Goal: Navigation & Orientation: Go to known website

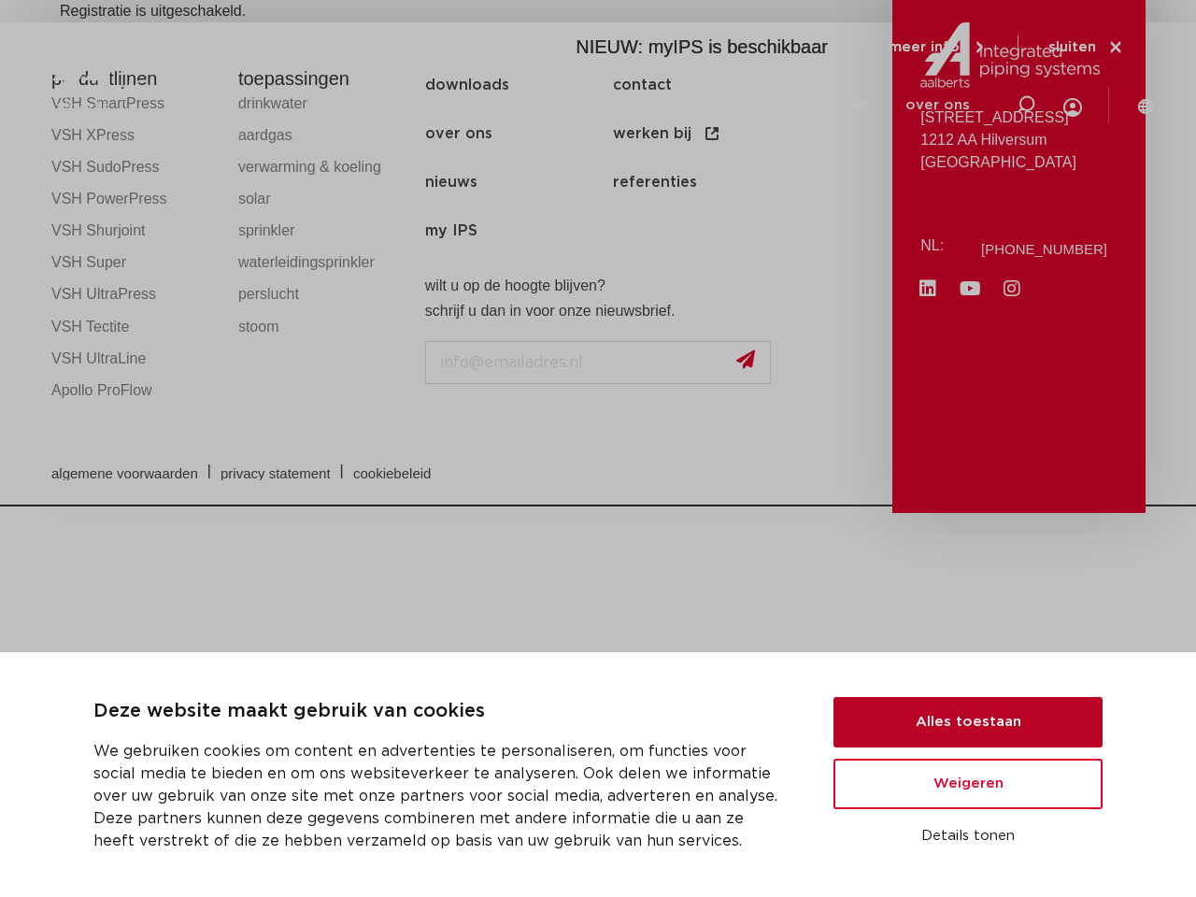
click at [968, 722] on button "Alles toestaan" at bounding box center [968, 722] width 269 height 50
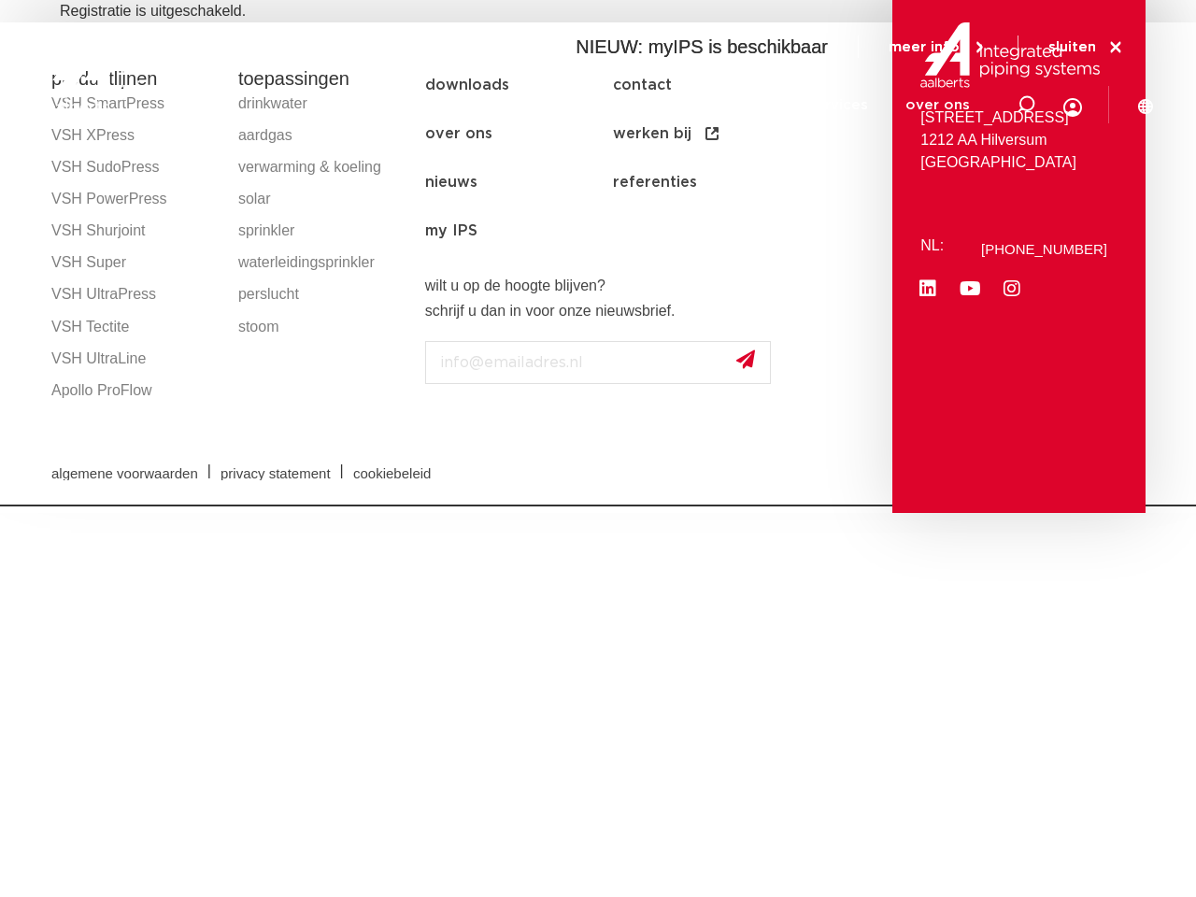
click at [968, 506] on html "Deze website maakt gebruik van cookies We gebruiken cookies om content en adver…" at bounding box center [598, 253] width 1196 height 506
click at [1026, 105] on icon at bounding box center [1025, 104] width 22 height 22
click at [1087, 49] on span "sluiten" at bounding box center [1072, 47] width 48 height 14
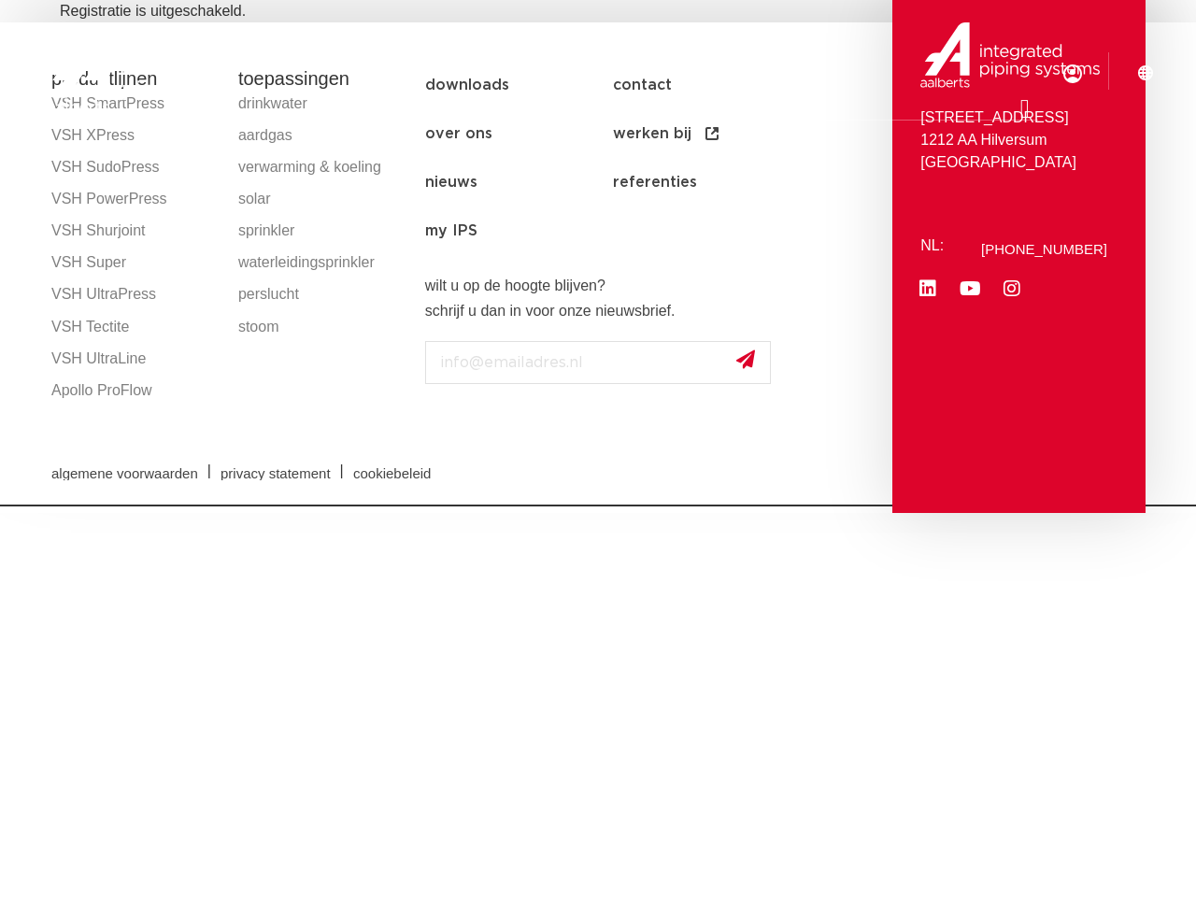
click at [713, 506] on html "Deze website maakt gebruik van cookies We gebruiken cookies om content en adver…" at bounding box center [598, 253] width 1196 height 506
click at [1033, 506] on html "Deze website maakt gebruik van cookies We gebruiken cookies om content en adver…" at bounding box center [598, 253] width 1196 height 506
